Goal: Communication & Community: Answer question/provide support

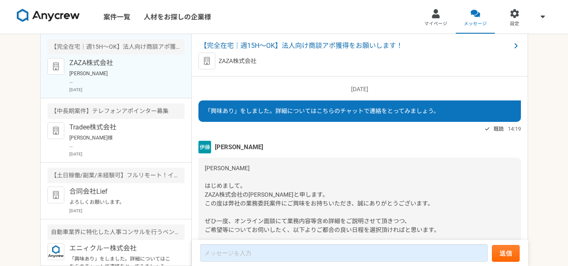
scroll to position [732, 0]
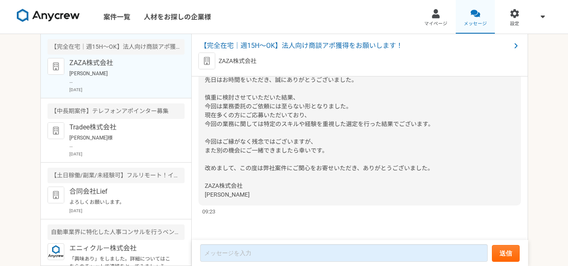
drag, startPoint x: 0, startPoint y: 0, endPoint x: 468, endPoint y: 19, distance: 468.3
click at [468, 19] on link "メッセージ" at bounding box center [476, 17] width 40 height 34
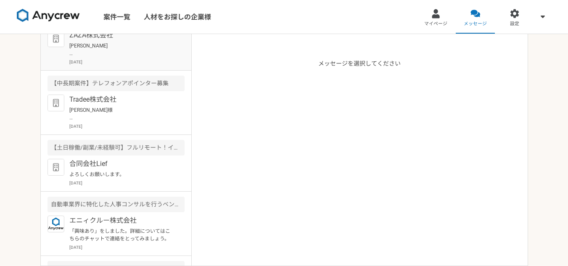
scroll to position [21, 0]
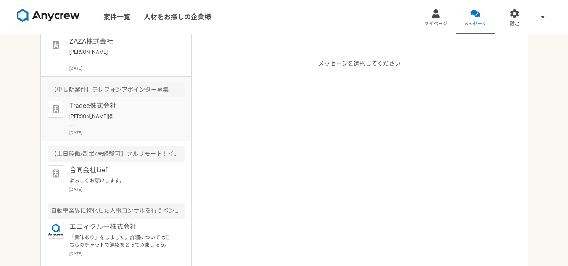
click at [121, 114] on p "[PERSON_NAME]様 ご連絡頂きありがとうございます。 当日はよろしくお願いいたします。 [PERSON_NAME]" at bounding box center [121, 120] width 104 height 15
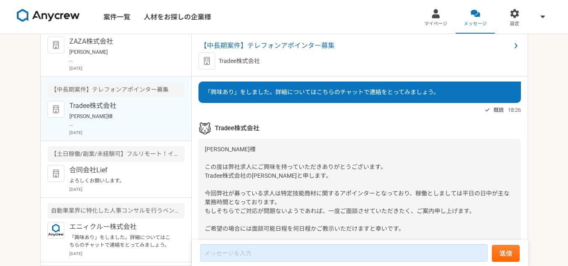
scroll to position [47, 0]
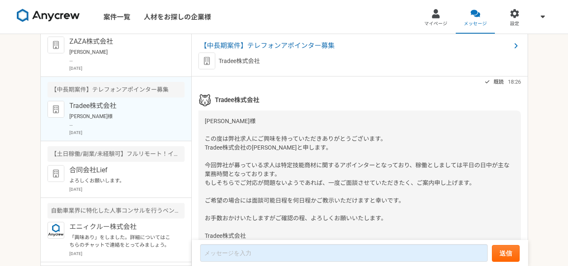
click at [309, 119] on div "[PERSON_NAME]様 この度は弊社求人にご興味を持っていただきありがとうございます。 Tradee株式会社の[PERSON_NAME]と申します。 今…" at bounding box center [359, 183] width 322 height 145
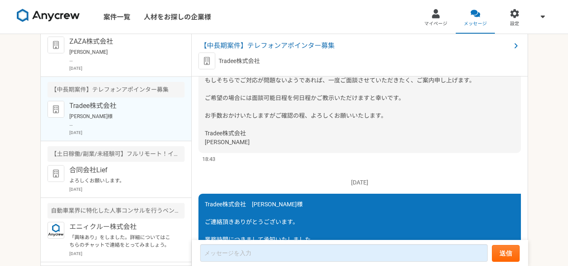
scroll to position [142, 0]
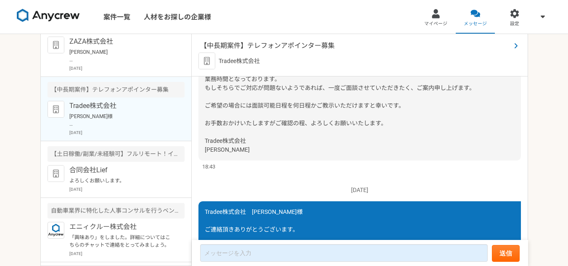
click at [287, 46] on span "【中長期案件】テレフォンアポインター募集" at bounding box center [355, 46] width 311 height 10
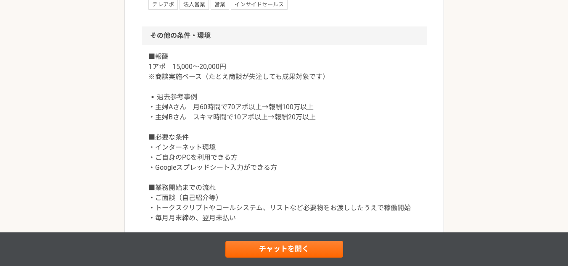
scroll to position [681, 0]
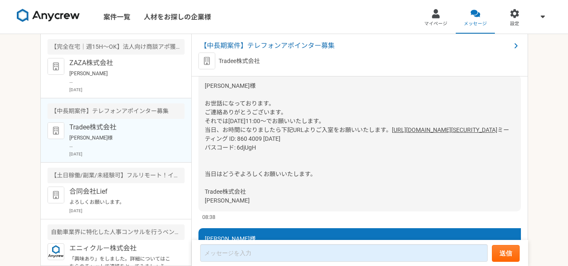
scroll to position [709, 0]
click at [392, 134] on link "[URL][DOMAIN_NAME][SECURITY_DATA]" at bounding box center [445, 130] width 106 height 7
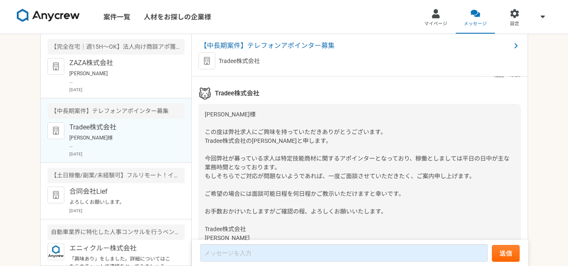
scroll to position [168, 0]
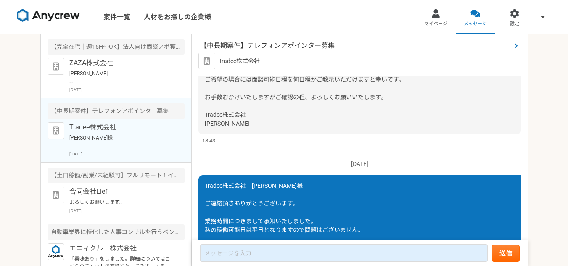
click at [328, 48] on span "【中長期案件】テレフォンアポインター募集" at bounding box center [355, 46] width 311 height 10
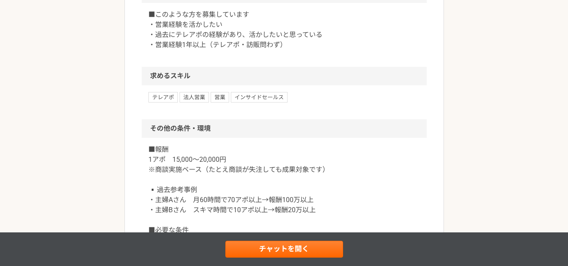
scroll to position [715, 0]
